Goal: Download file/media

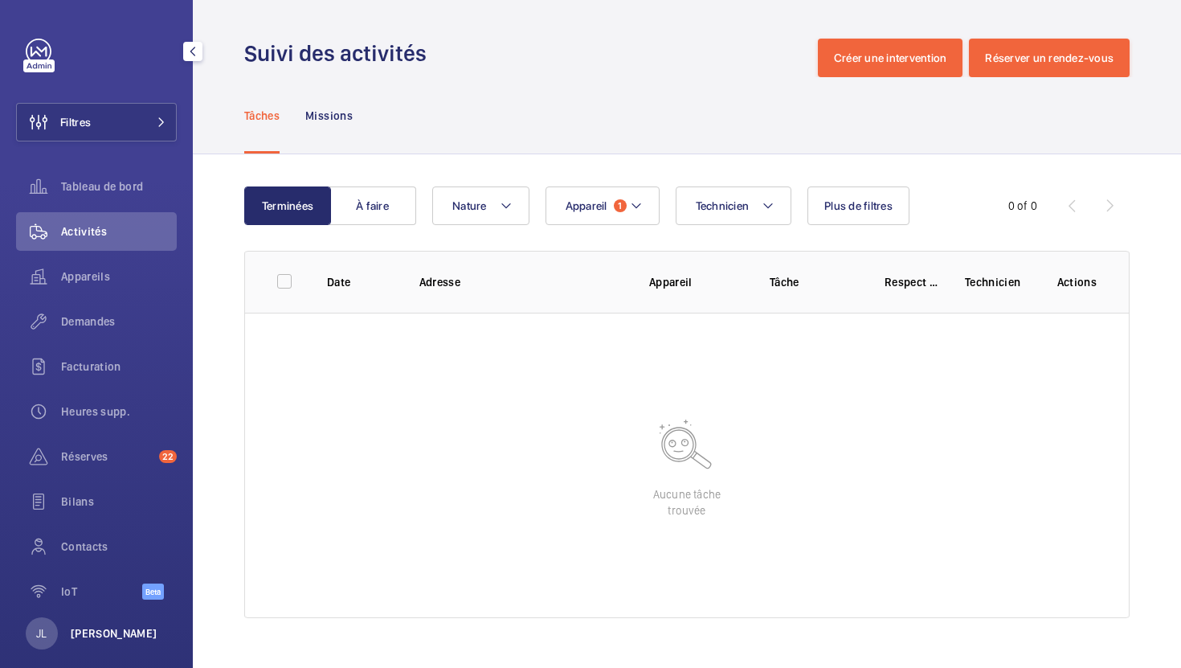
click at [132, 632] on p "[PERSON_NAME]" at bounding box center [114, 633] width 87 height 16
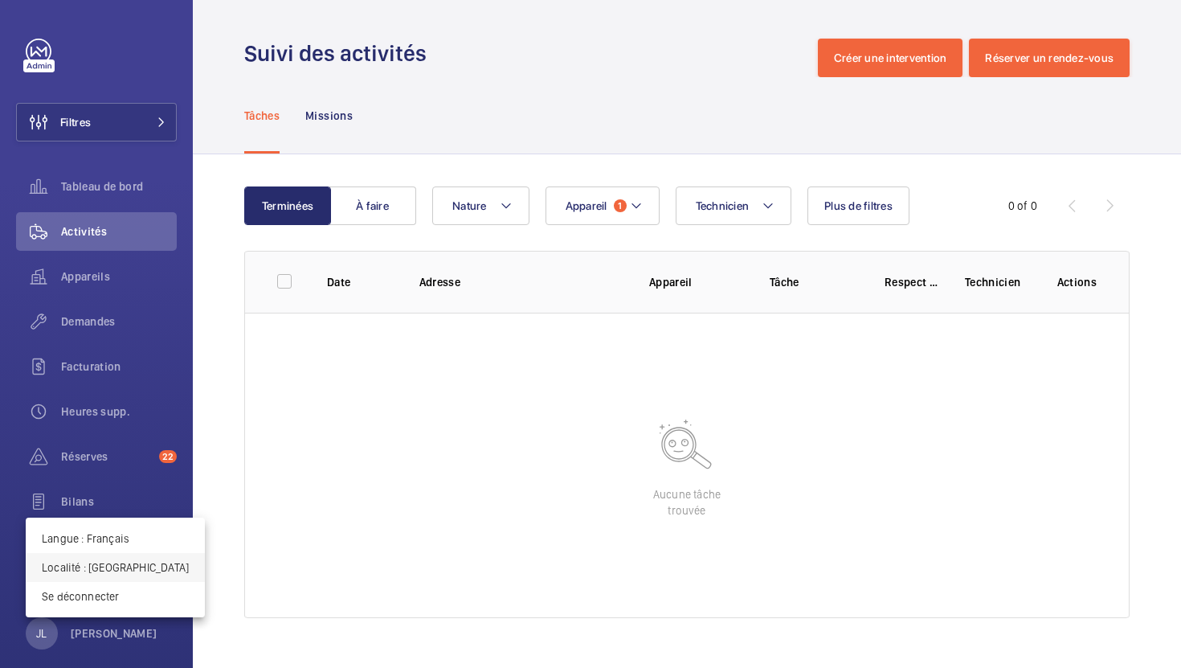
click at [113, 556] on button "Localité : Royaume-Uni" at bounding box center [115, 567] width 179 height 29
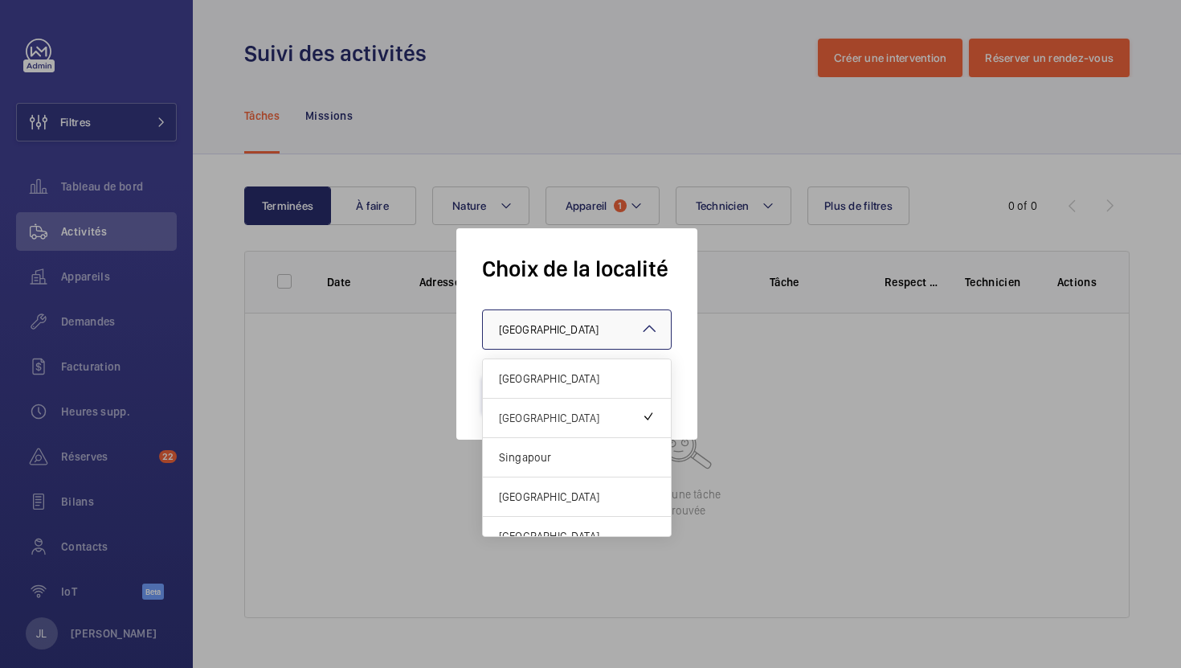
click at [508, 326] on span "Royaume-Uni" at bounding box center [549, 329] width 100 height 13
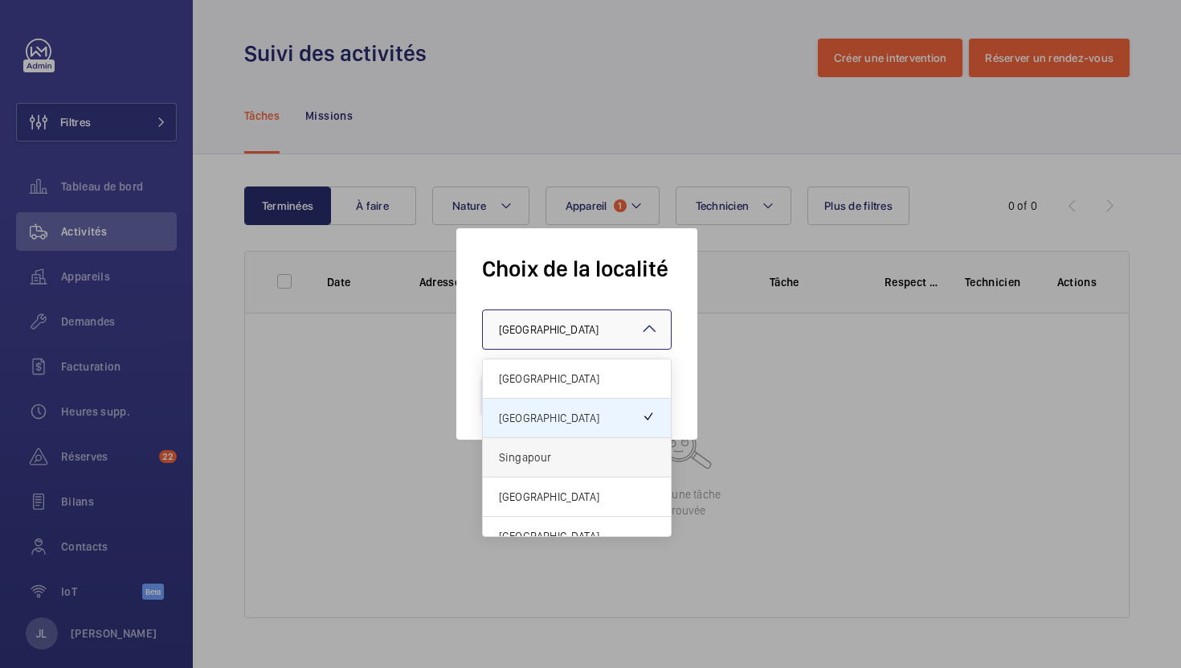
click at [519, 463] on span "Singapour" at bounding box center [577, 457] width 156 height 16
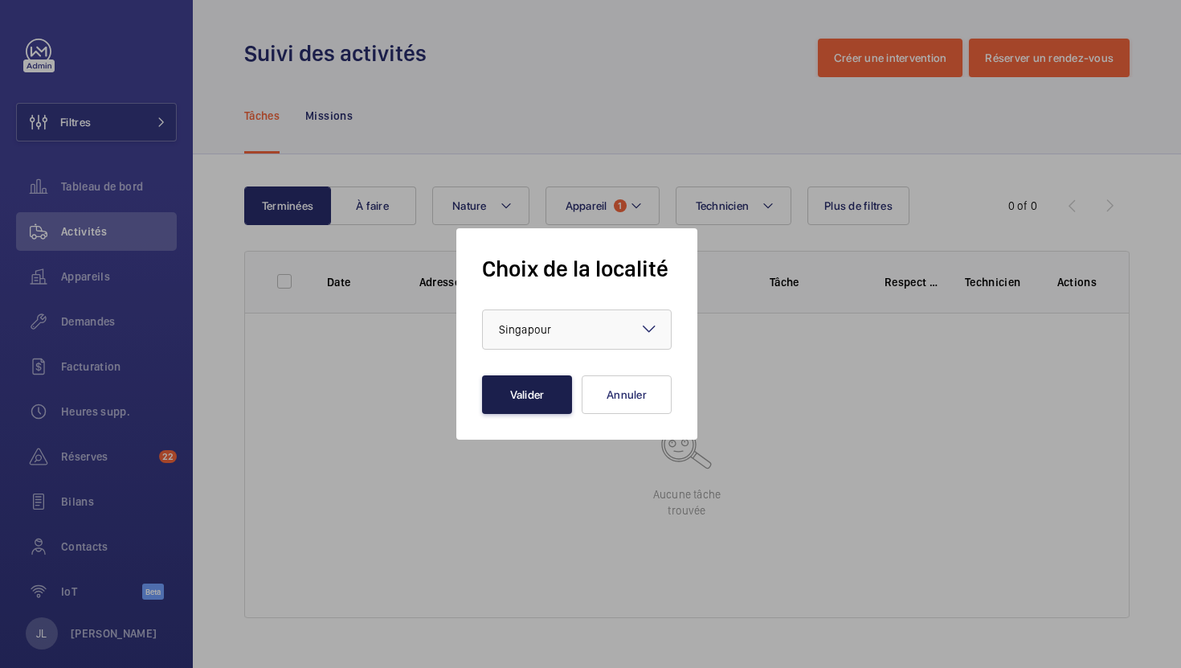
click at [520, 378] on button "Valider" at bounding box center [527, 394] width 90 height 39
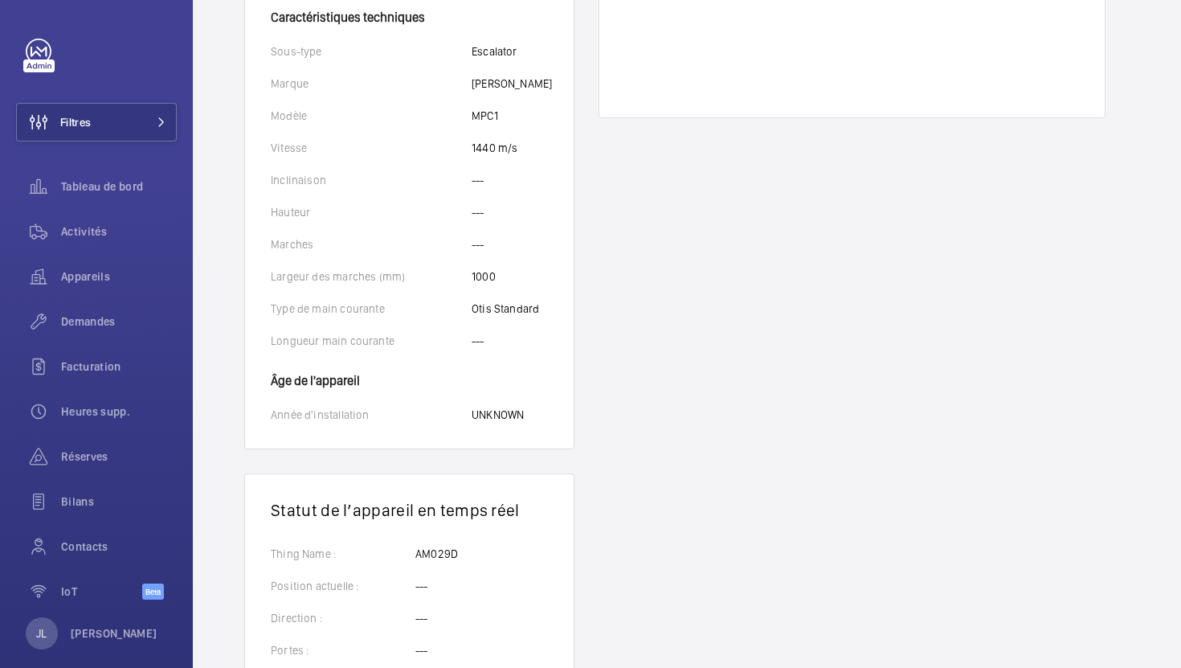
scroll to position [555, 0]
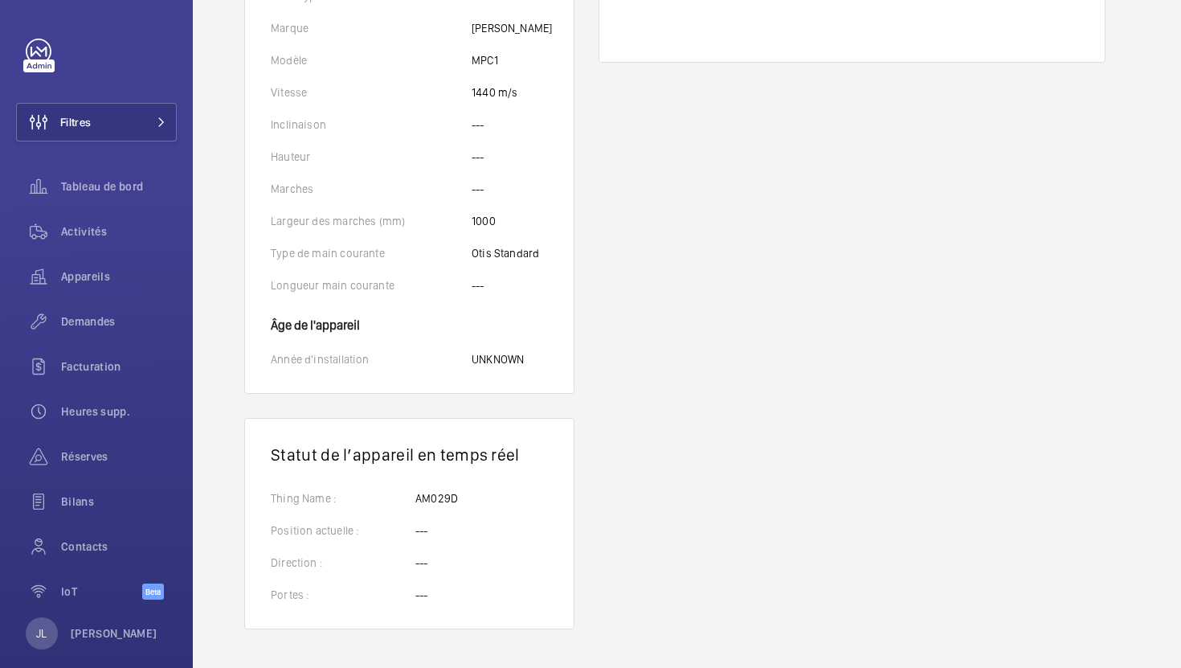
drag, startPoint x: 462, startPoint y: 502, endPoint x: 402, endPoint y: 500, distance: 60.3
click at [402, 500] on div "Thing Name : AM029D" at bounding box center [409, 498] width 277 height 16
copy div "AM029D"
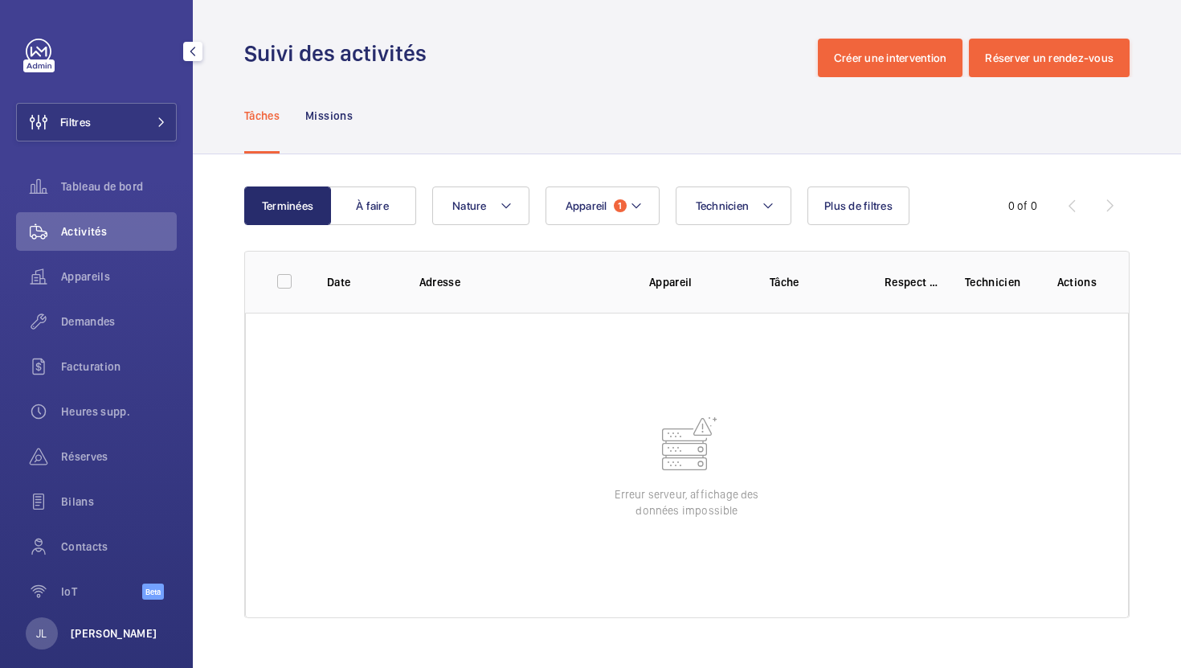
click at [82, 633] on p "[PERSON_NAME]" at bounding box center [114, 633] width 87 height 16
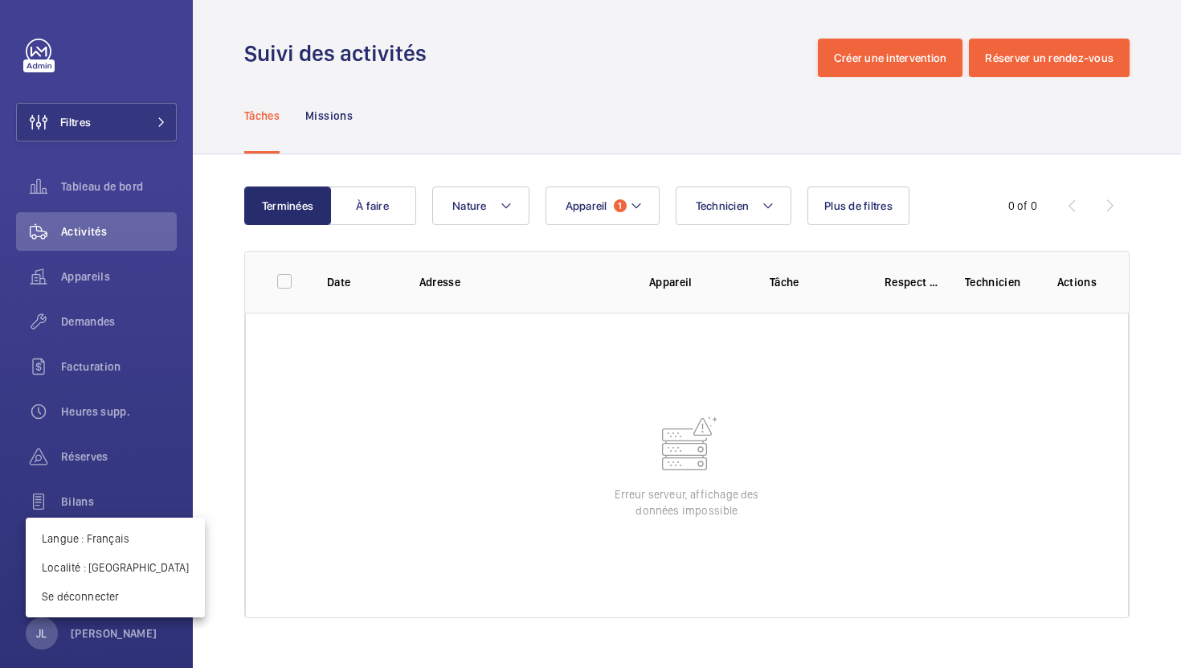
click at [320, 419] on div at bounding box center [590, 334] width 1181 height 668
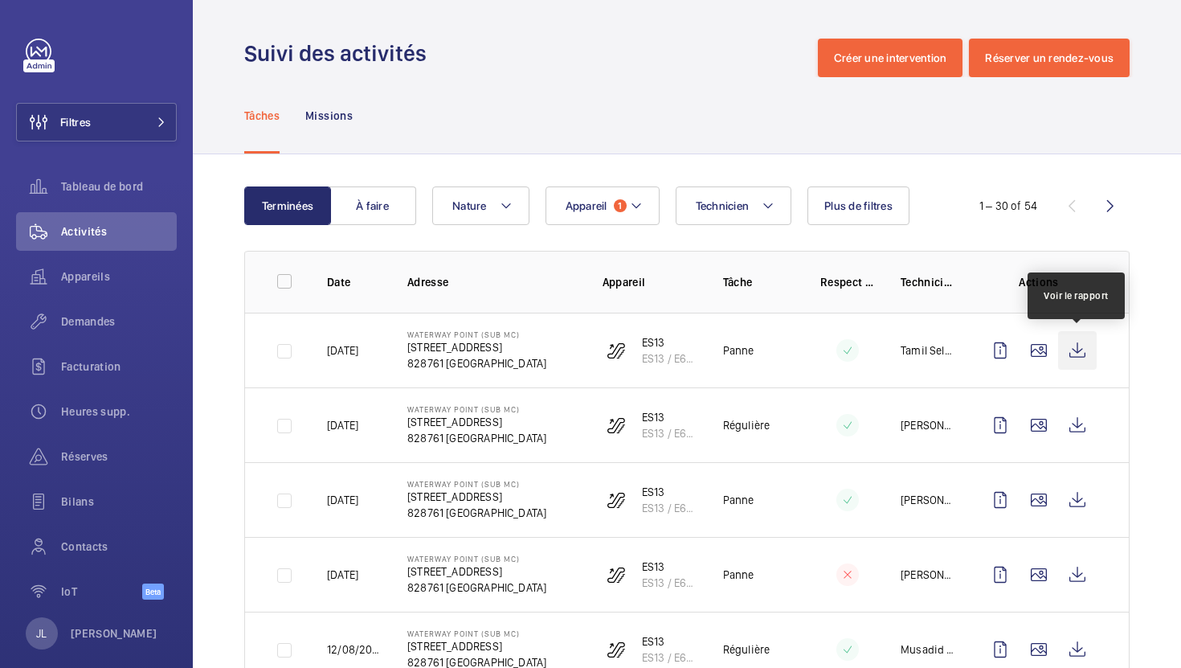
click at [1073, 346] on wm-front-icon-button at bounding box center [1077, 350] width 39 height 39
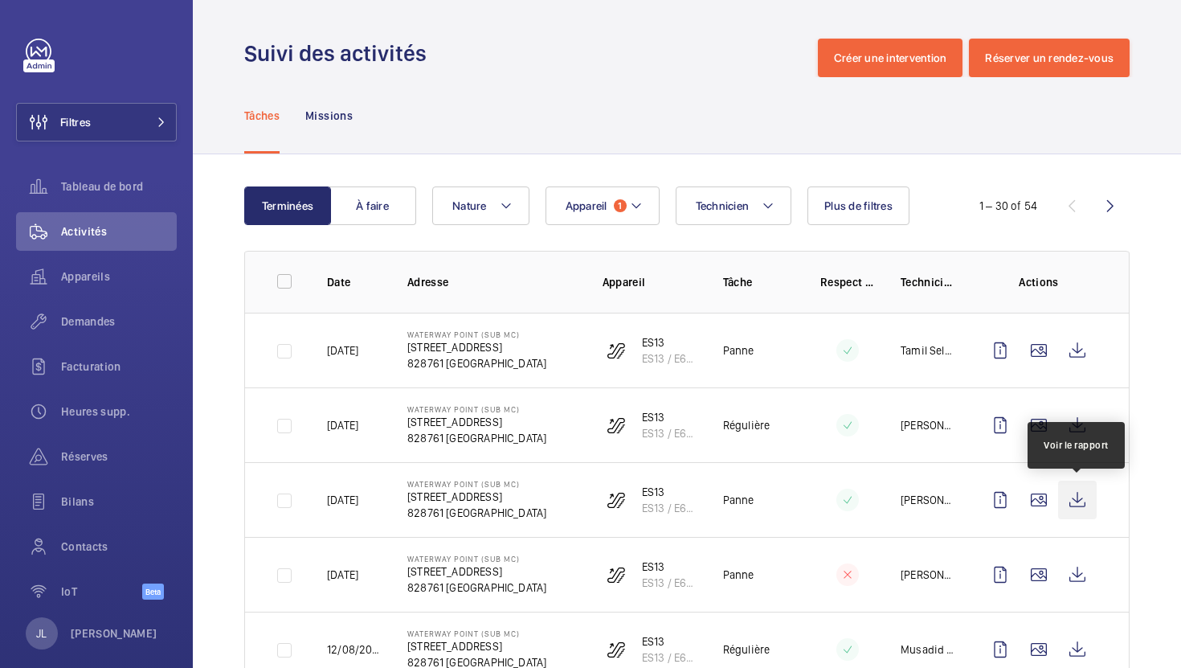
click at [1076, 493] on wm-front-icon-button at bounding box center [1077, 499] width 39 height 39
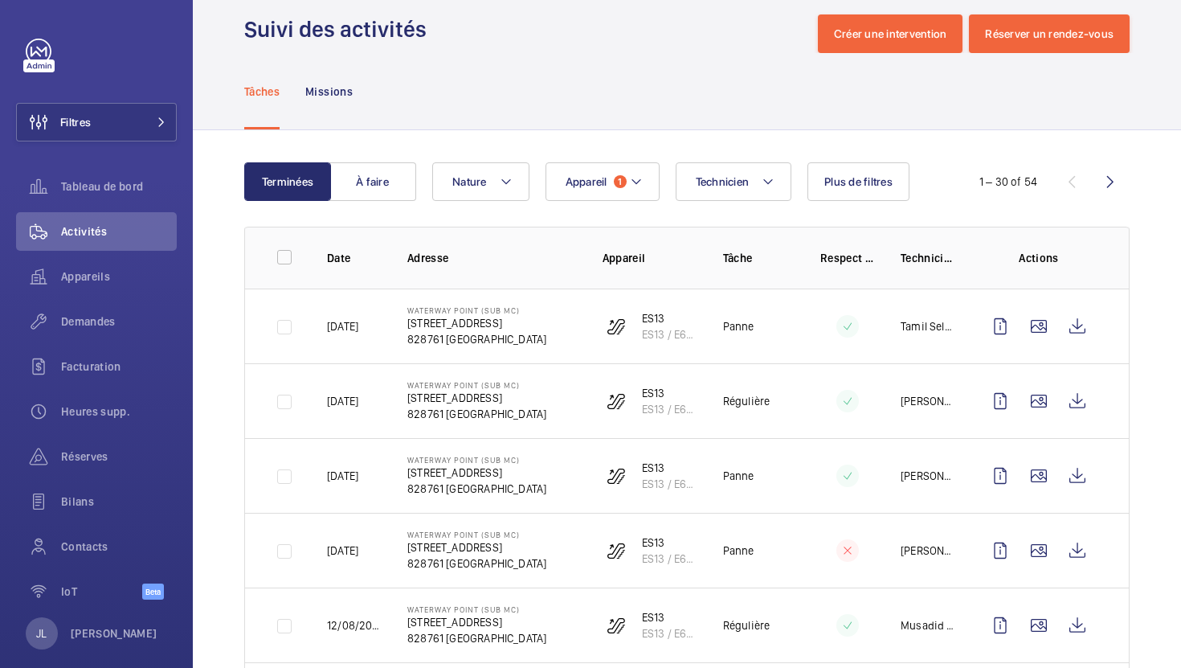
scroll to position [23, 0]
